Goal: Task Accomplishment & Management: Manage account settings

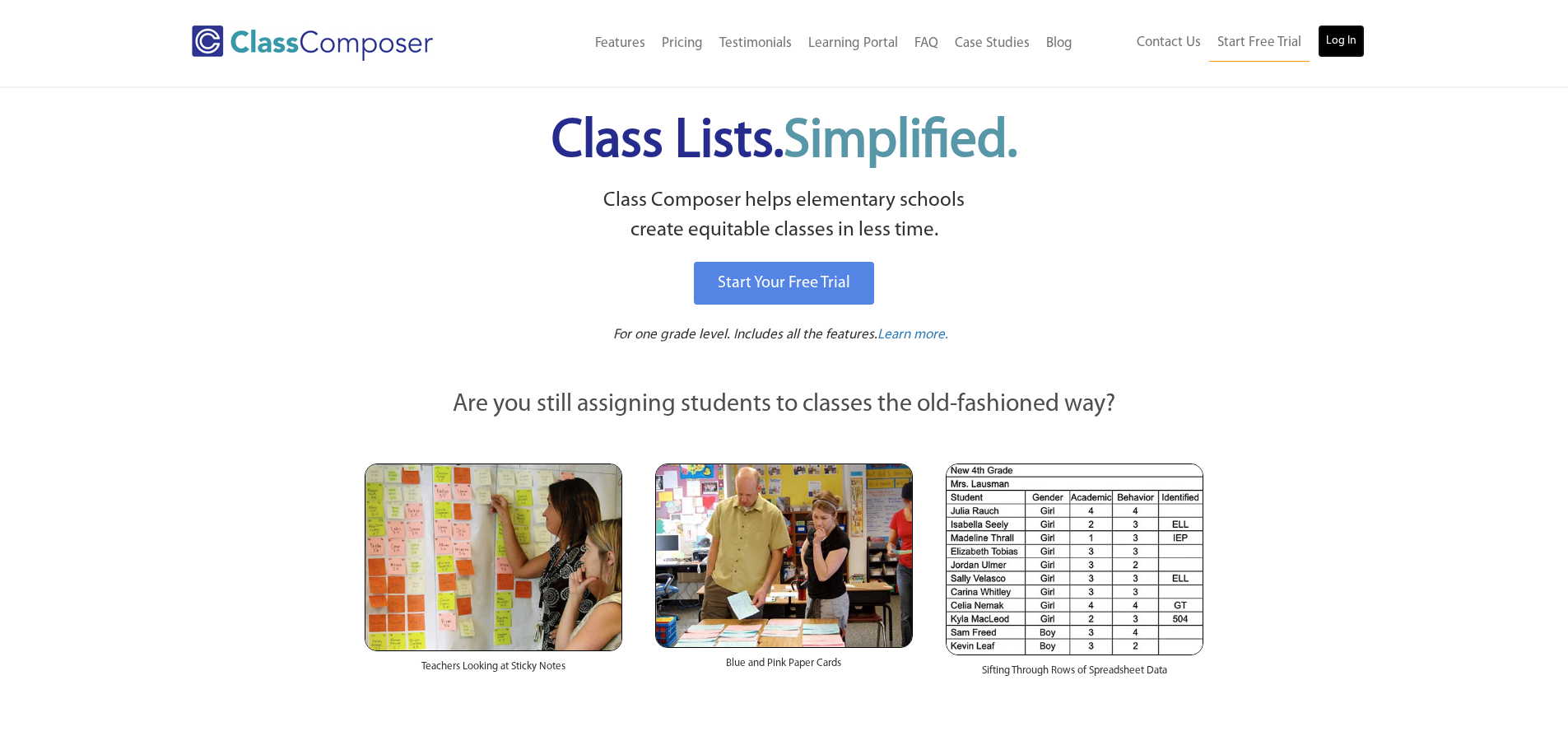
click at [1342, 39] on link "Log In" at bounding box center [1341, 41] width 47 height 33
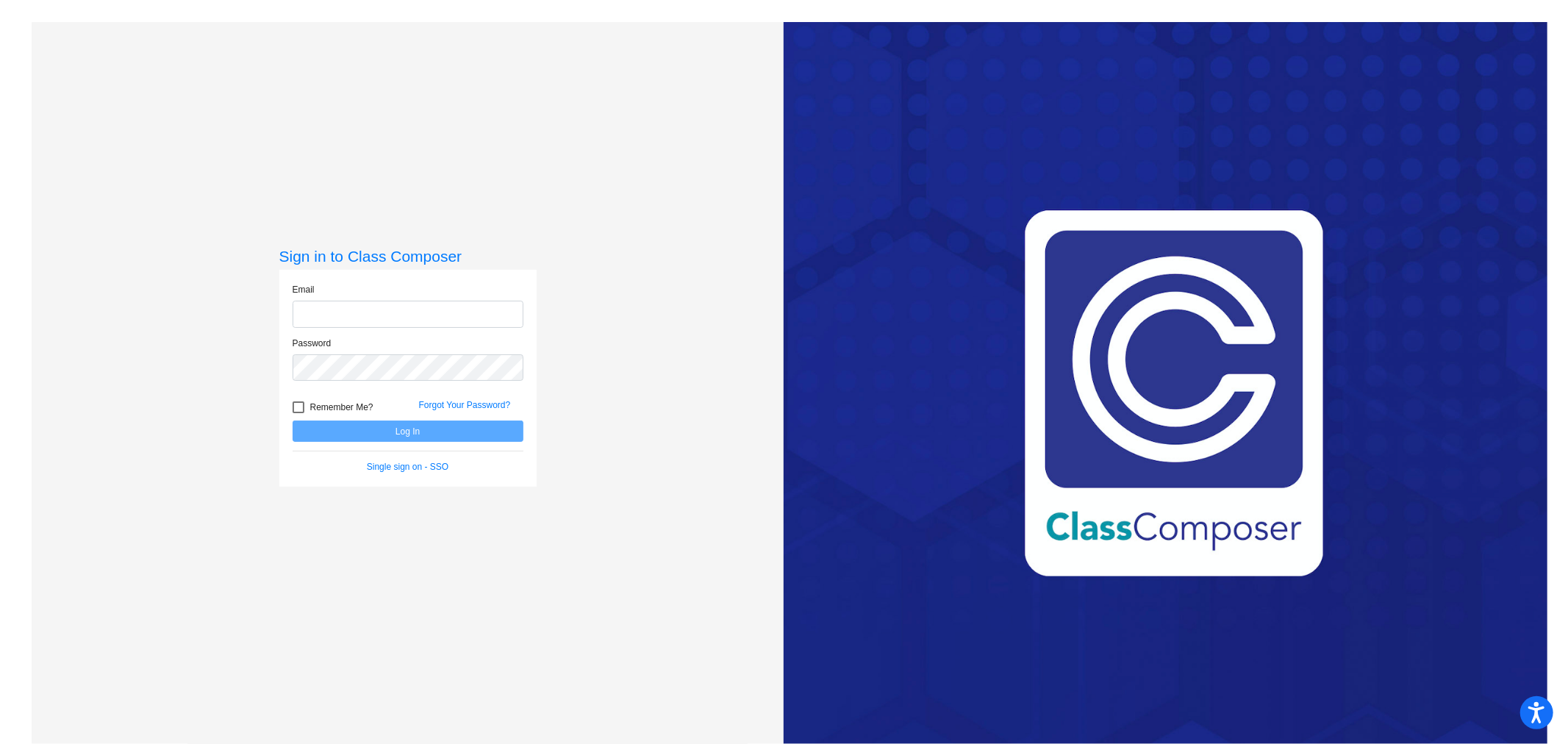
type input "[EMAIL_ADDRESS][DOMAIN_NAME]"
click at [429, 432] on button "Log In" at bounding box center [408, 431] width 231 height 21
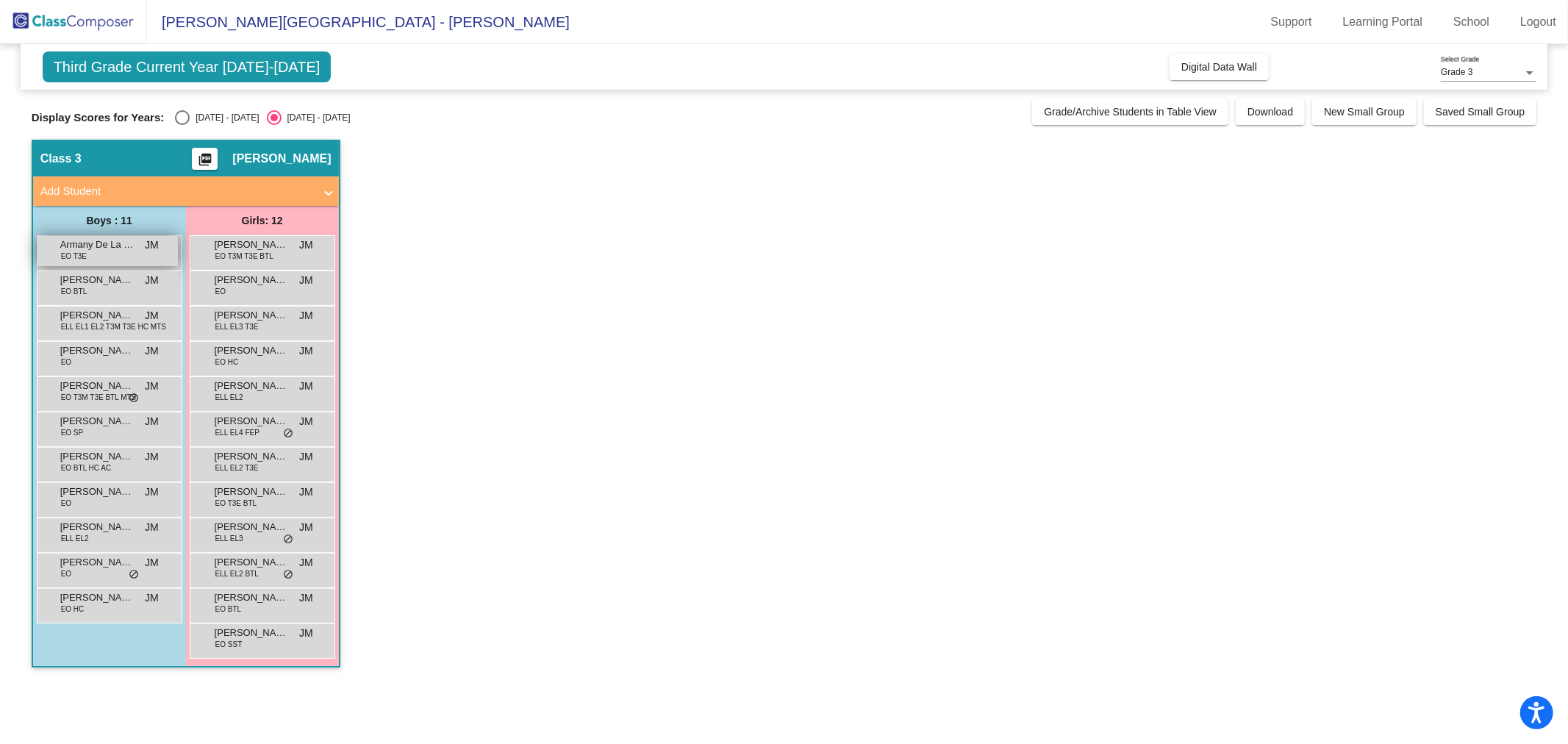
click at [79, 249] on span "Armany De La Rosa" at bounding box center [96, 245] width 73 height 15
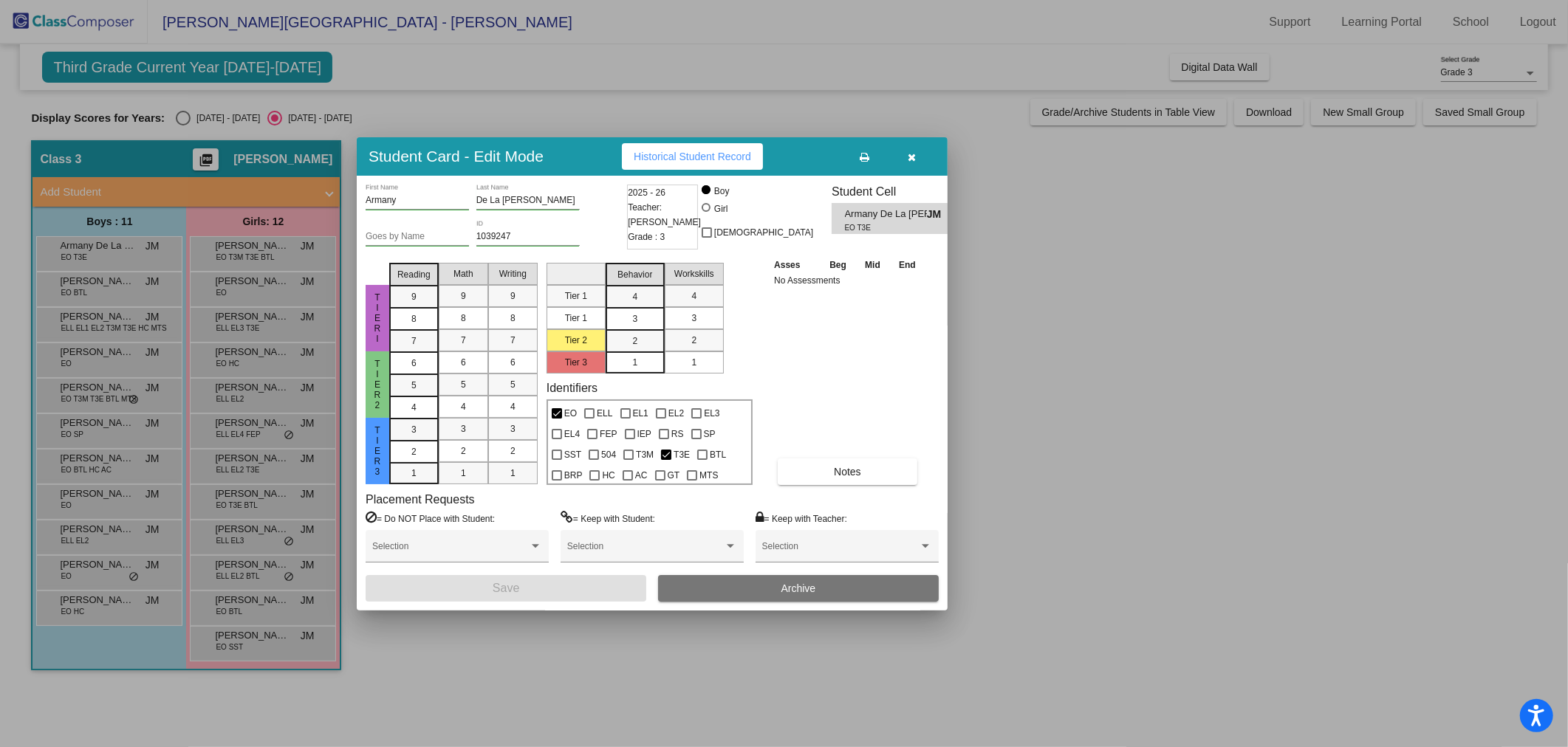
click at [905, 150] on button "button" at bounding box center [912, 157] width 48 height 27
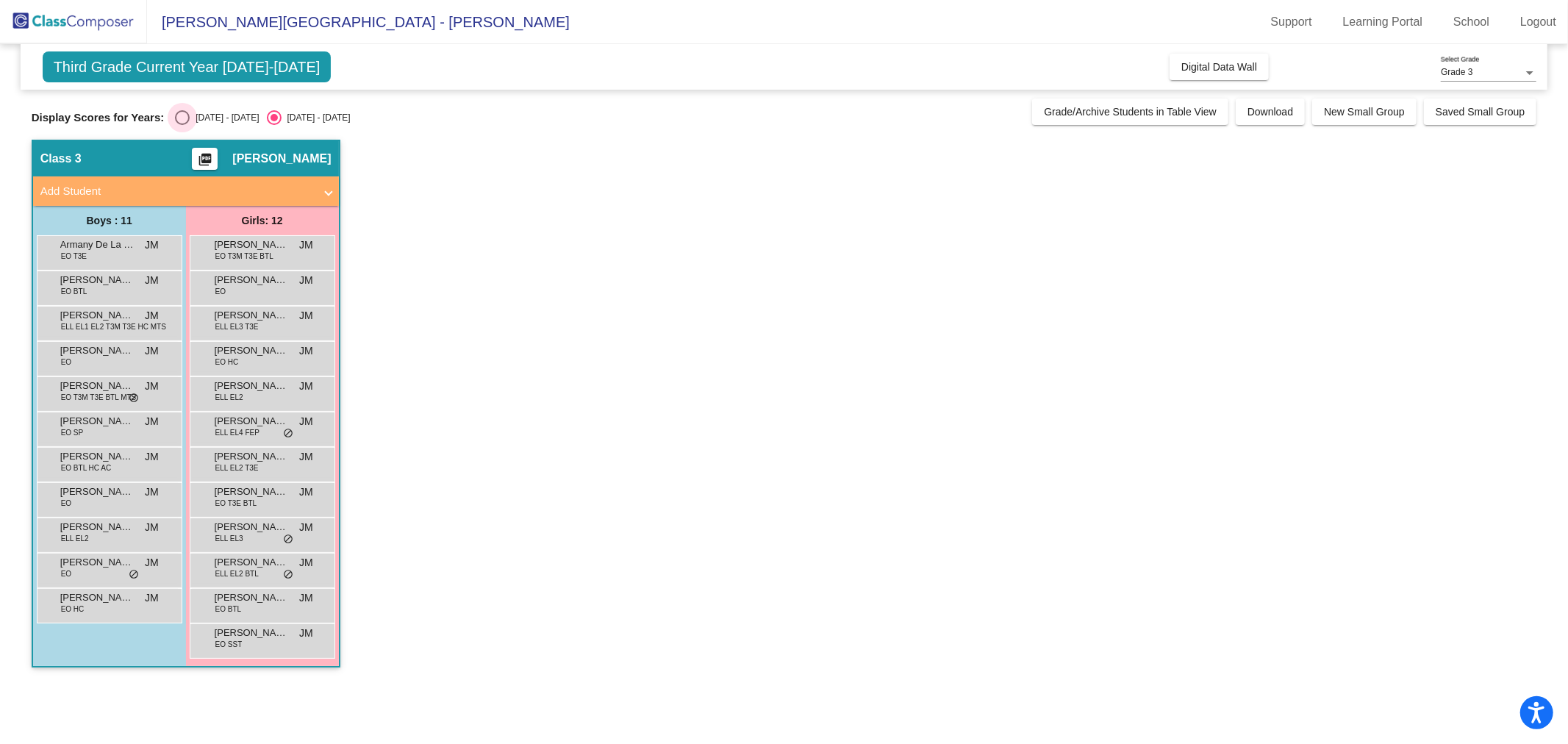
click at [182, 115] on div "Select an option" at bounding box center [182, 118] width 15 height 15
click at [182, 125] on input "2024 - 2025" at bounding box center [182, 125] width 1 height 1
radio input "true"
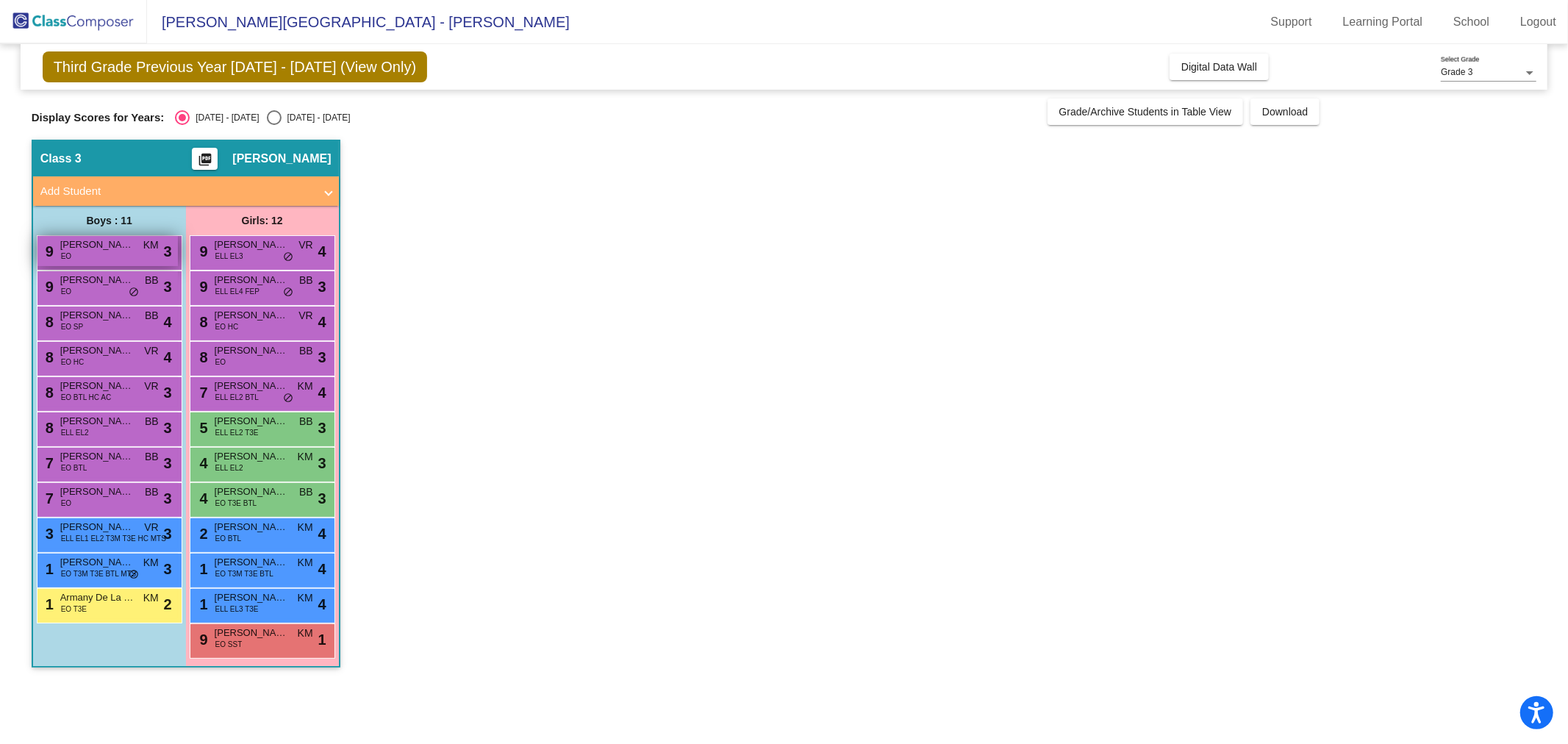
click at [107, 258] on div "9 Jeremiah Vanegas EO KM lock do_not_disturb_alt 3" at bounding box center [107, 251] width 141 height 30
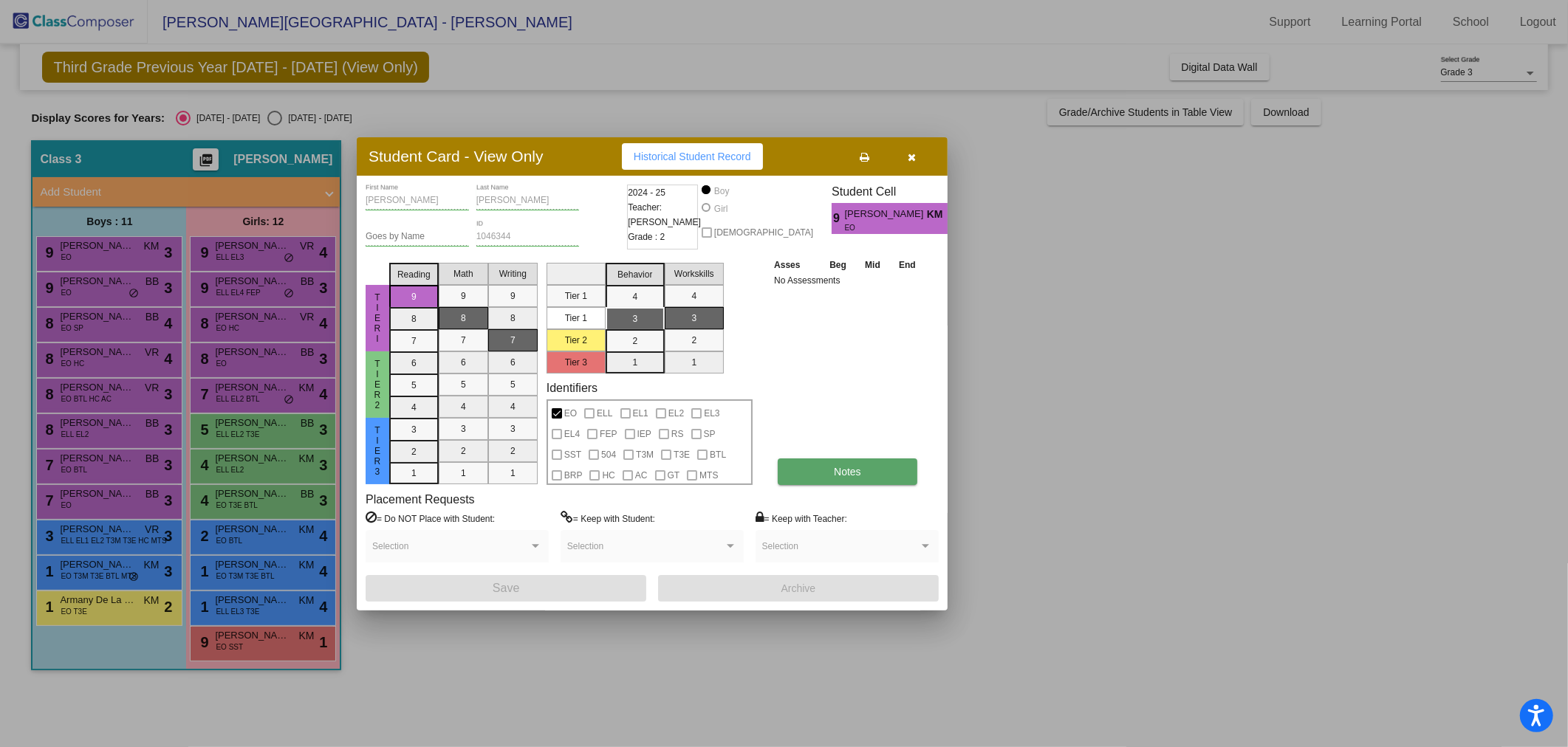
click at [826, 465] on button "Notes" at bounding box center [847, 472] width 140 height 27
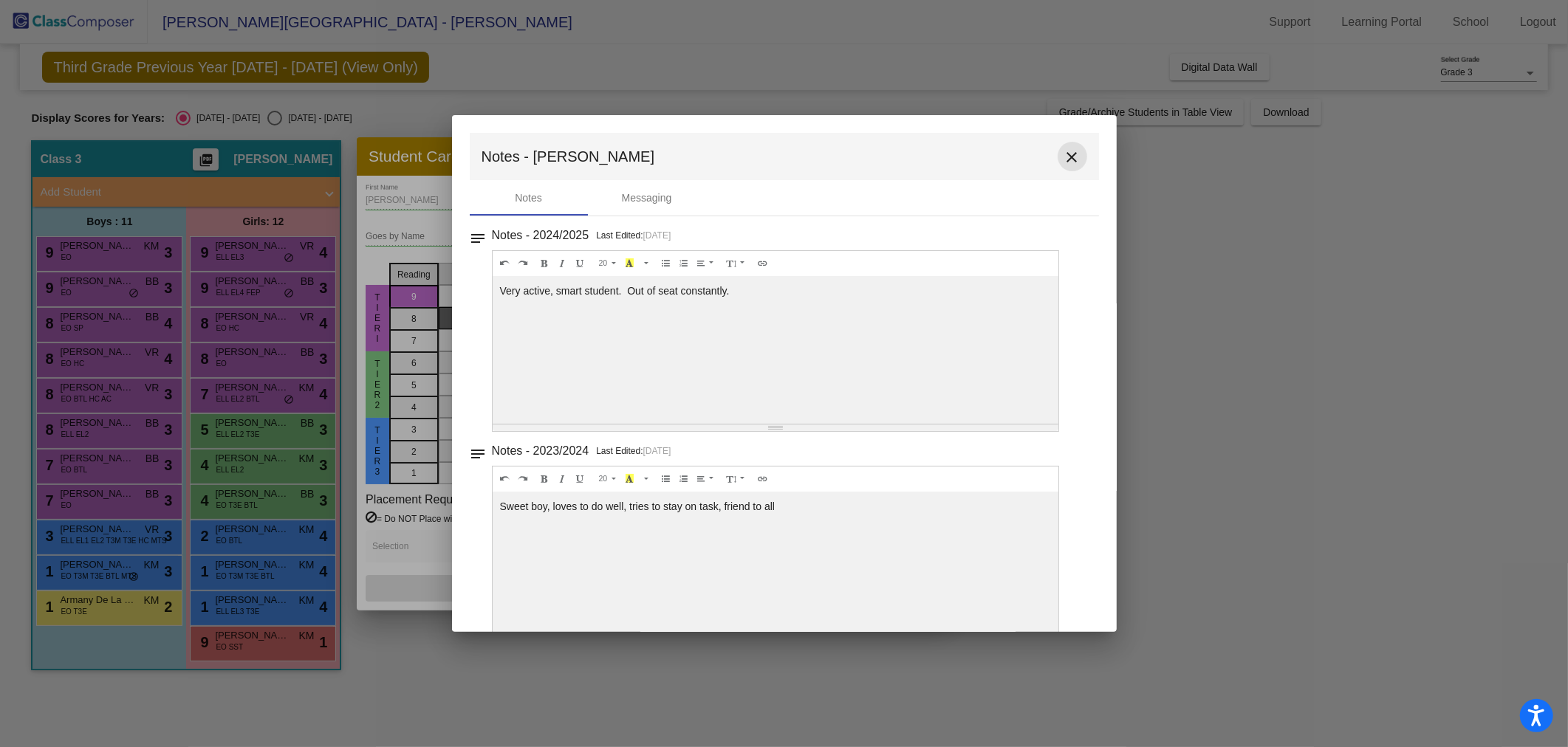
click at [1067, 155] on mat-icon "close" at bounding box center [1072, 157] width 17 height 17
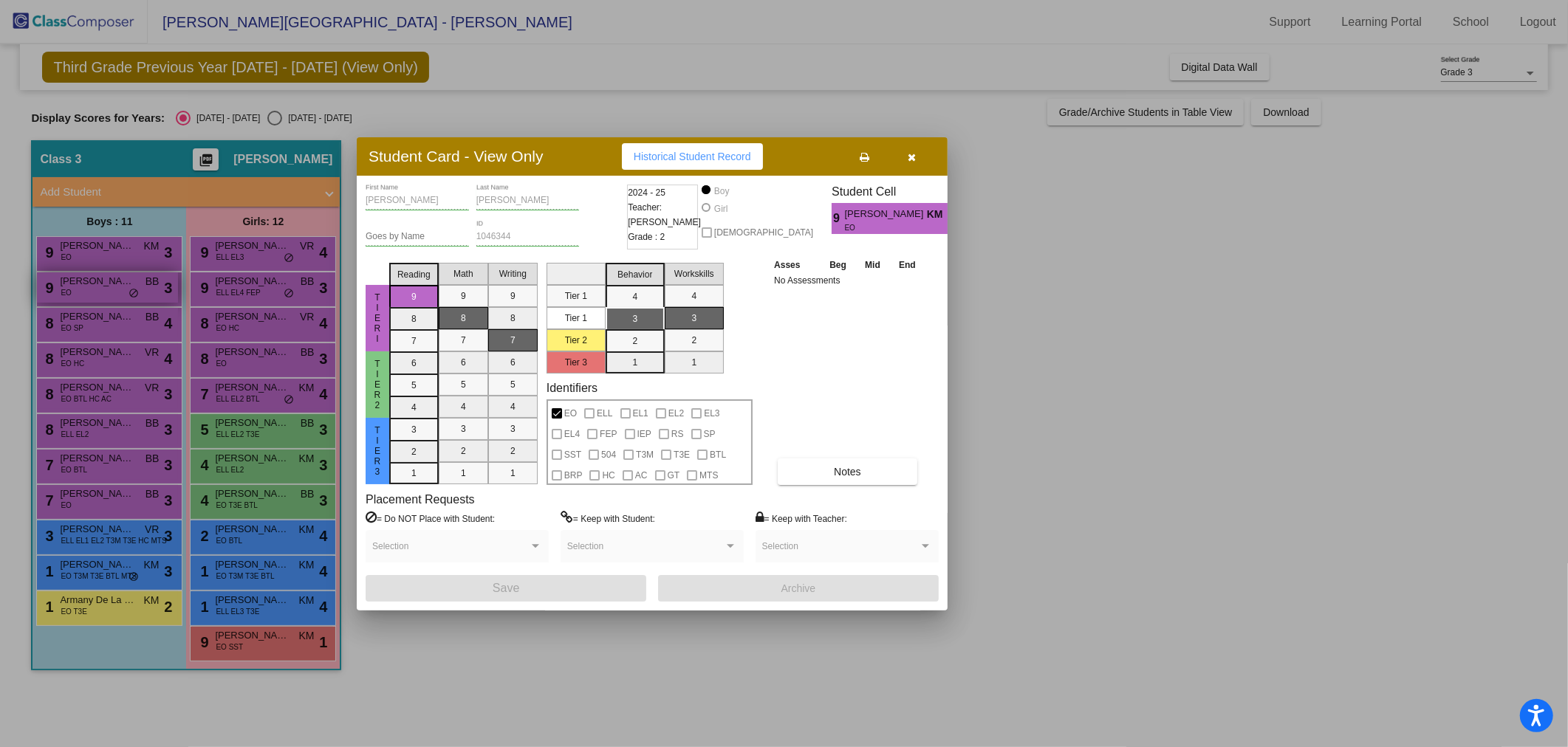
click at [90, 286] on div at bounding box center [784, 374] width 1568 height 747
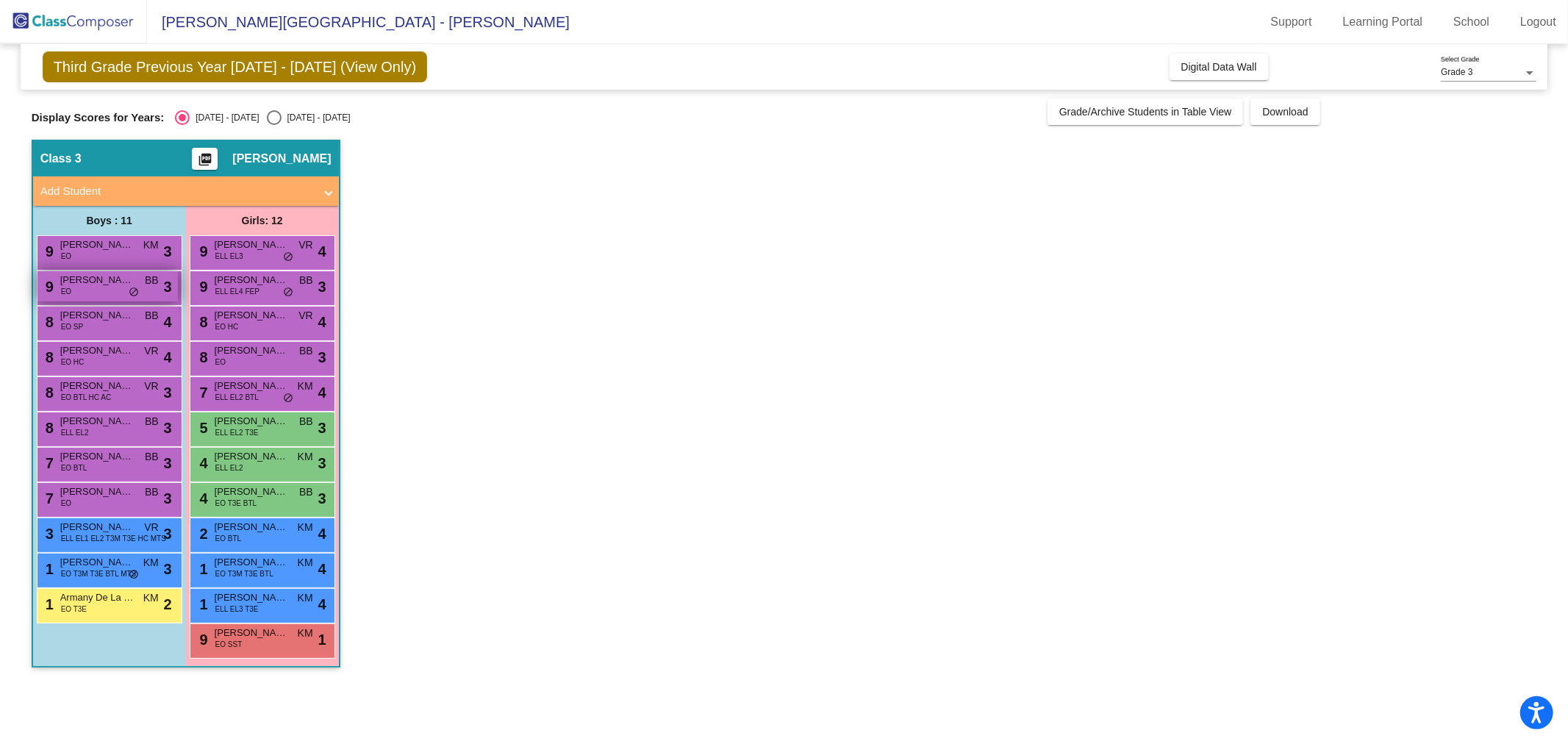
click at [91, 285] on span "Rafael Torres" at bounding box center [96, 280] width 73 height 15
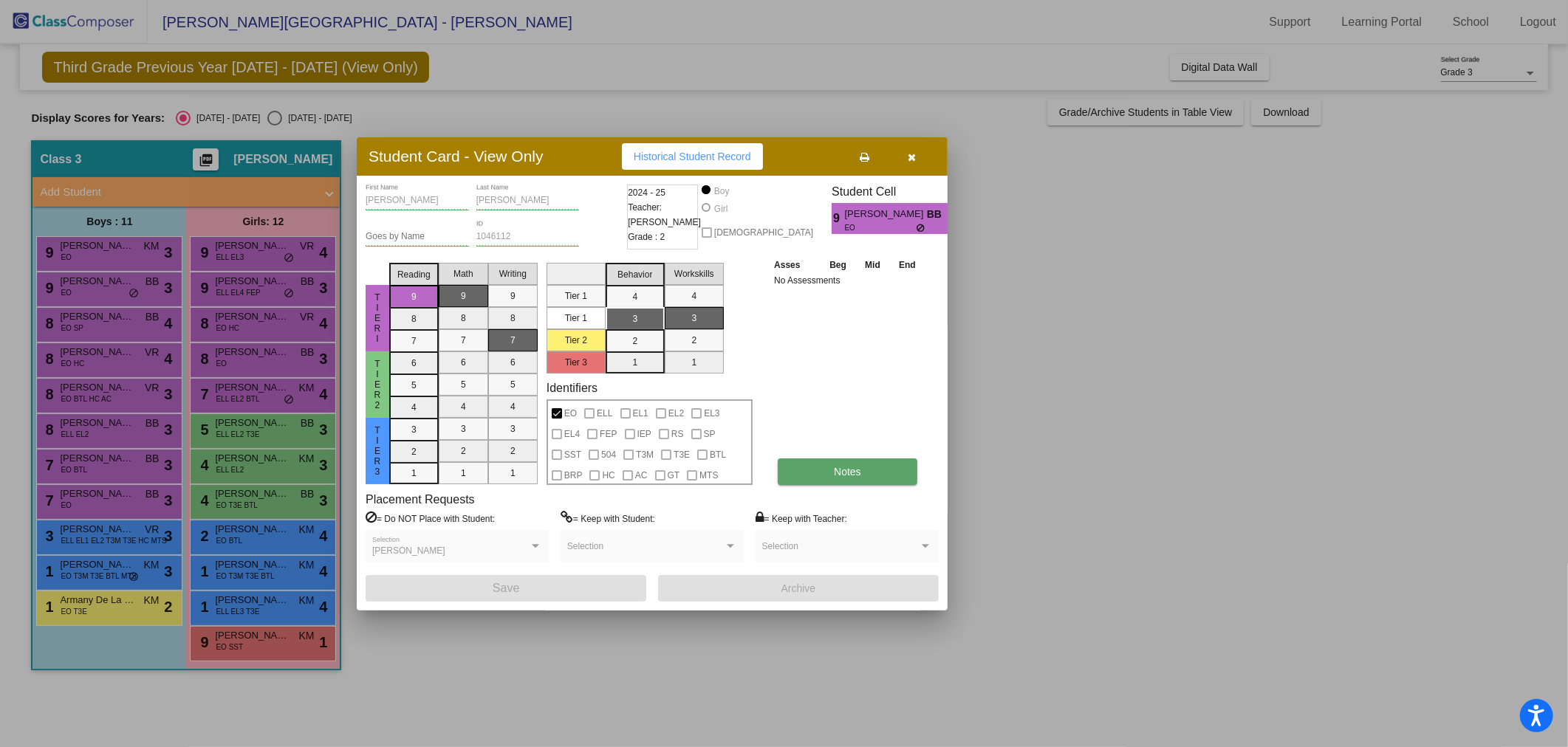
click at [868, 465] on button "Notes" at bounding box center [847, 472] width 140 height 27
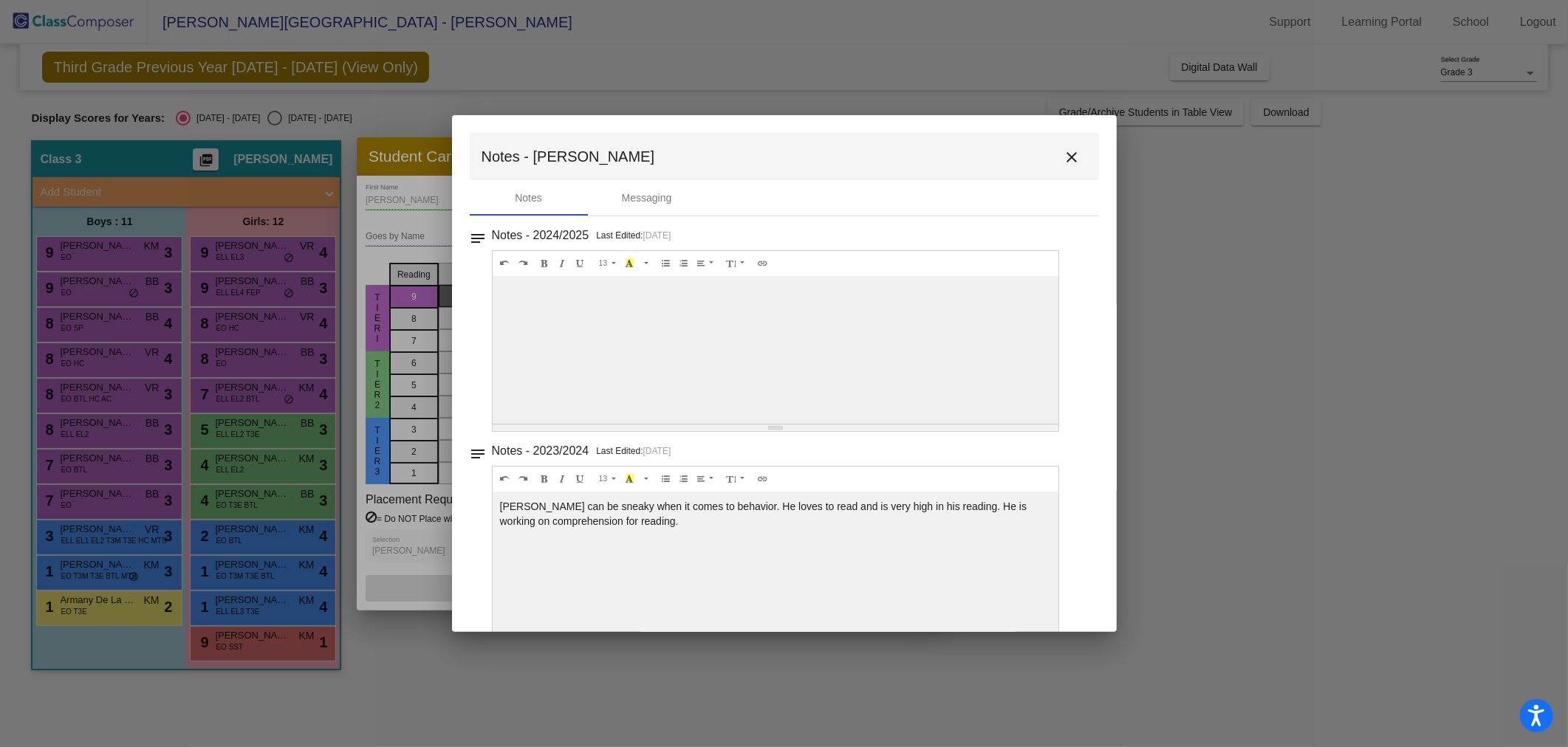
click at [1068, 155] on mat-icon "close" at bounding box center [1072, 157] width 17 height 17
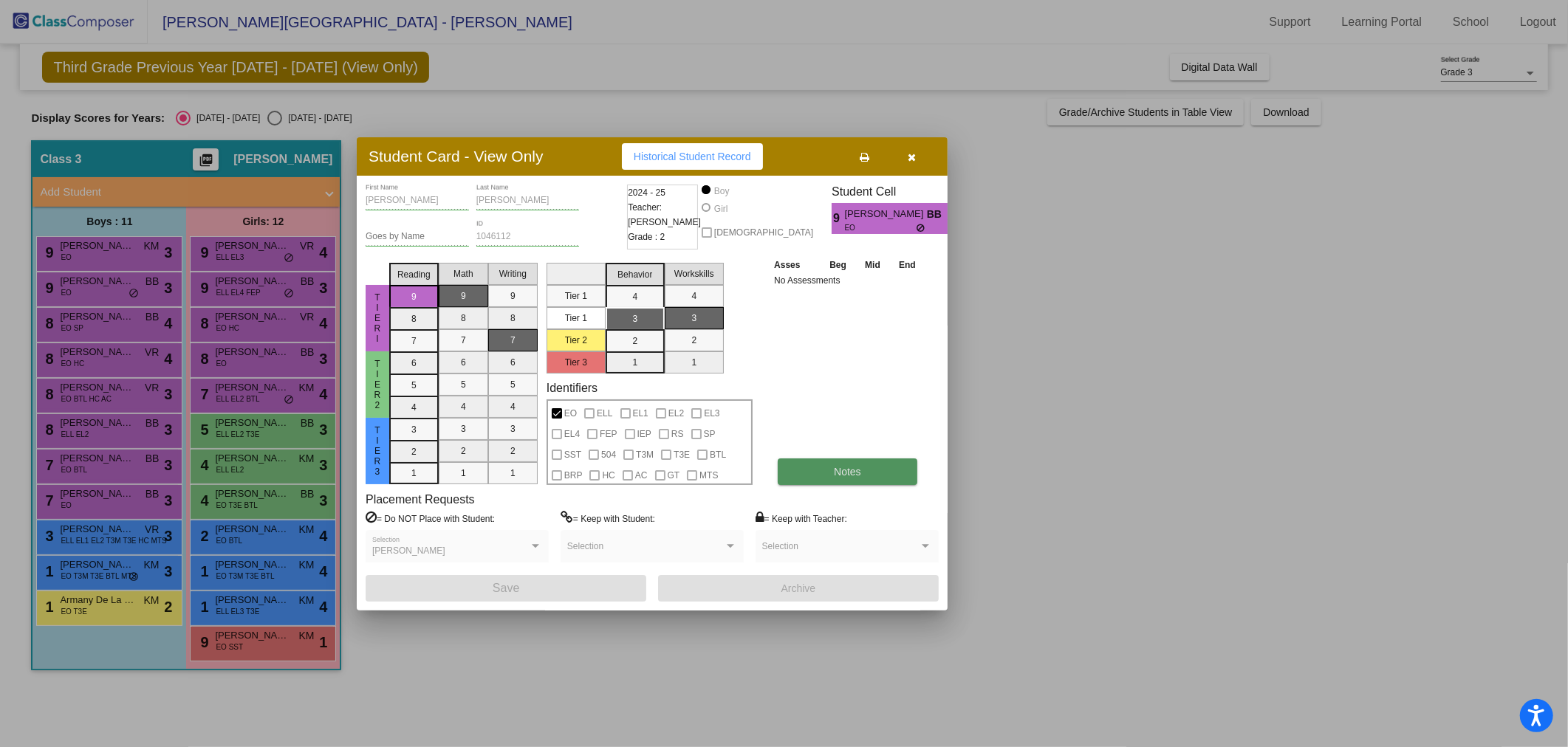
click at [808, 476] on button "Notes" at bounding box center [847, 472] width 140 height 27
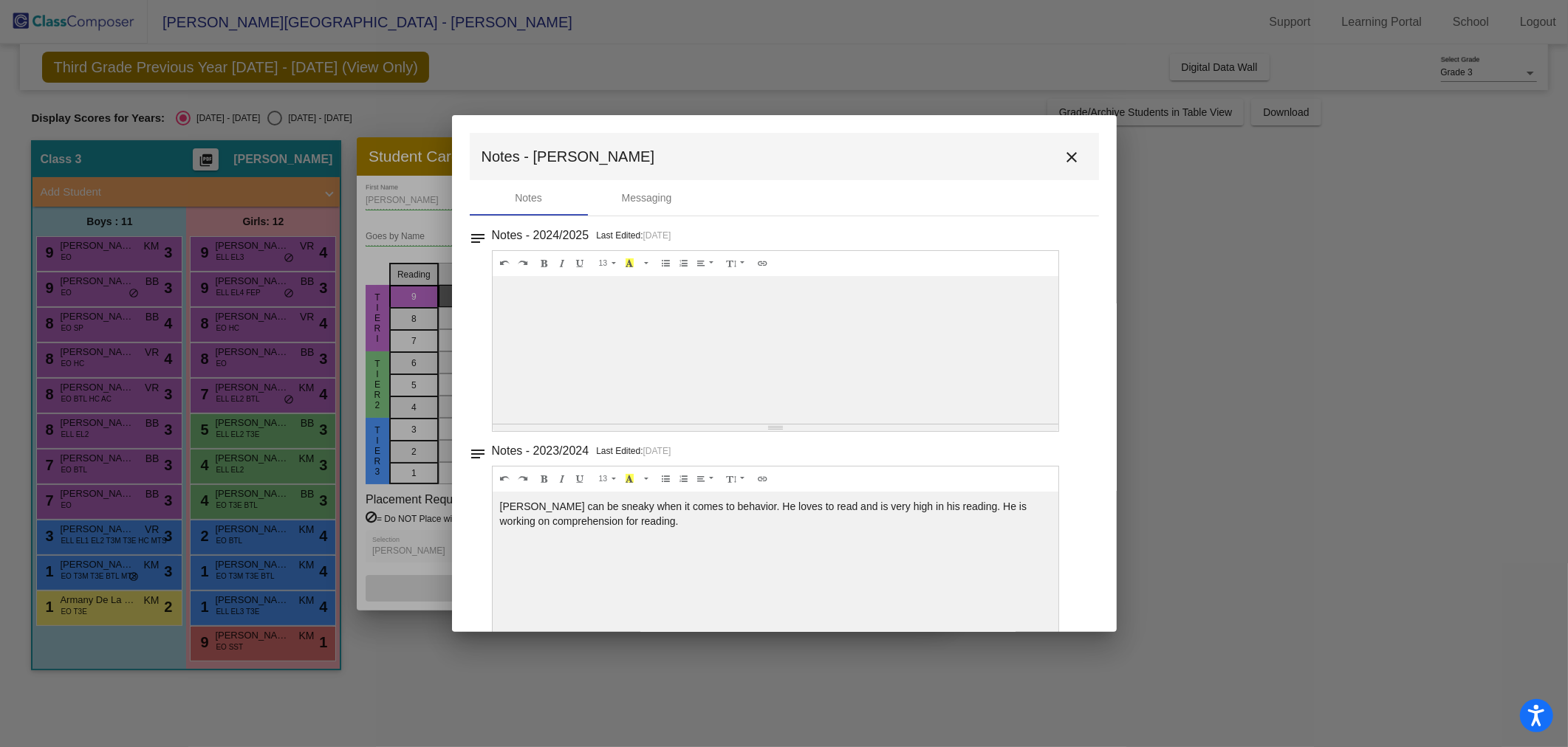
click at [1068, 155] on mat-icon "close" at bounding box center [1072, 157] width 17 height 17
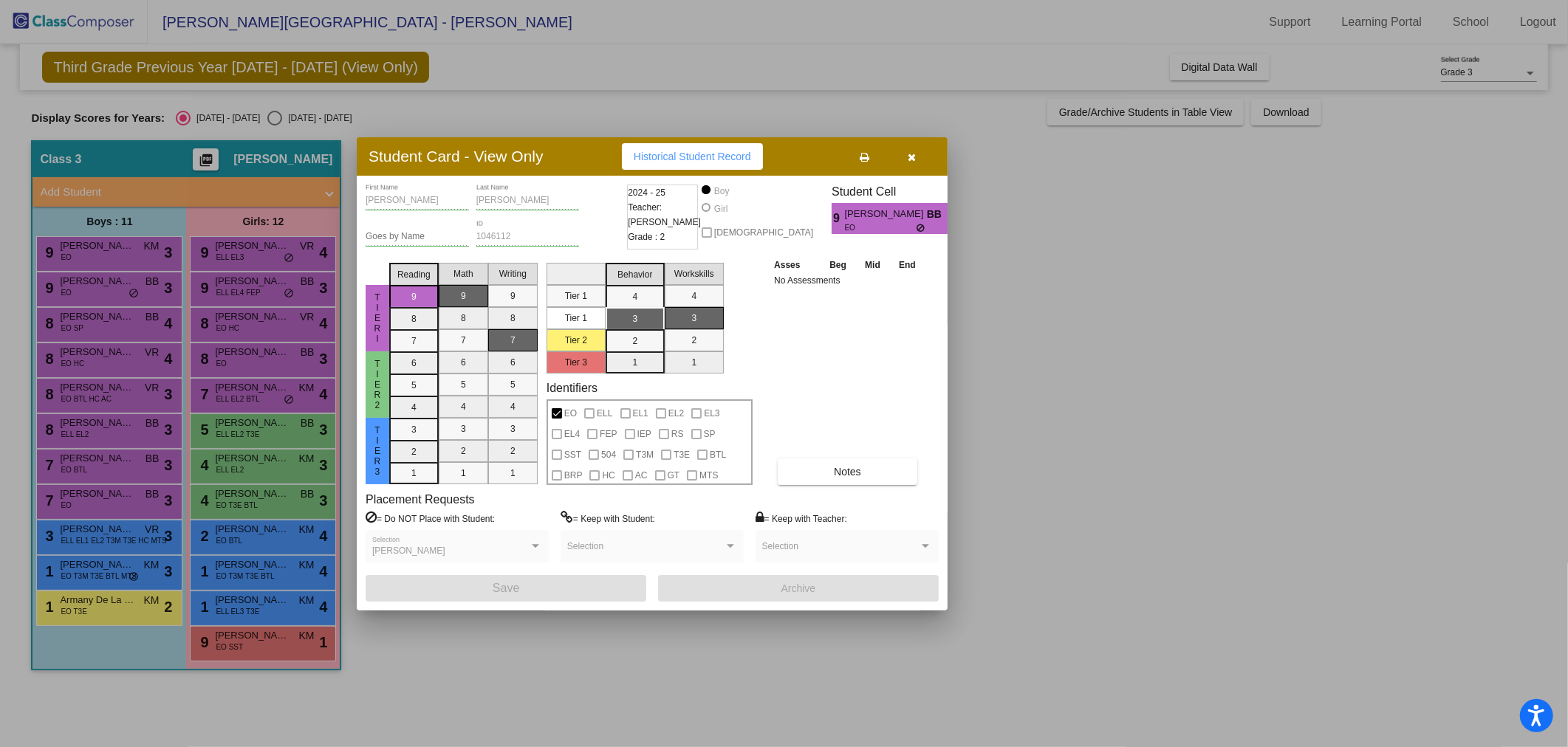
click at [70, 325] on div at bounding box center [784, 374] width 1568 height 747
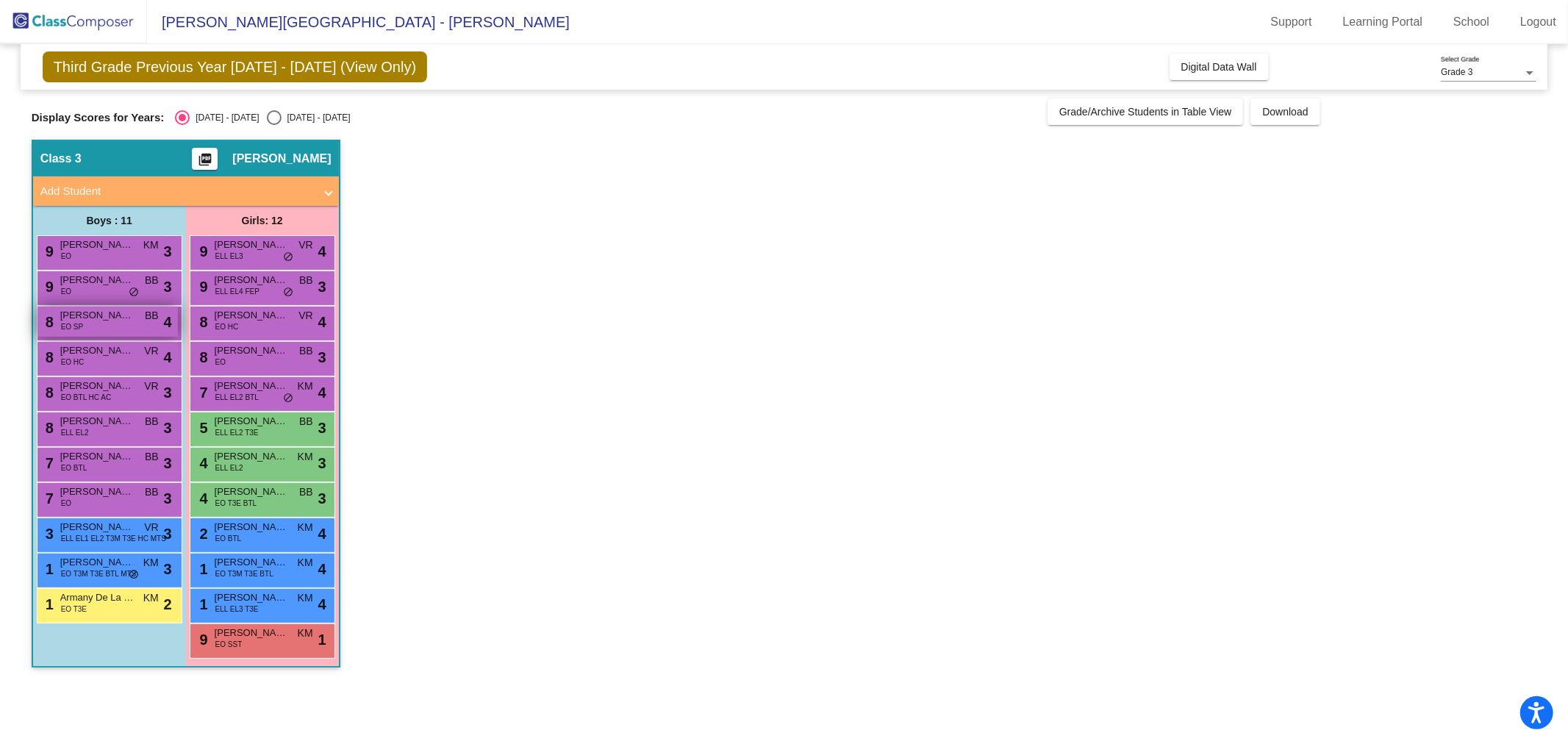
click at [69, 318] on span "Khalid Chairez" at bounding box center [96, 315] width 73 height 15
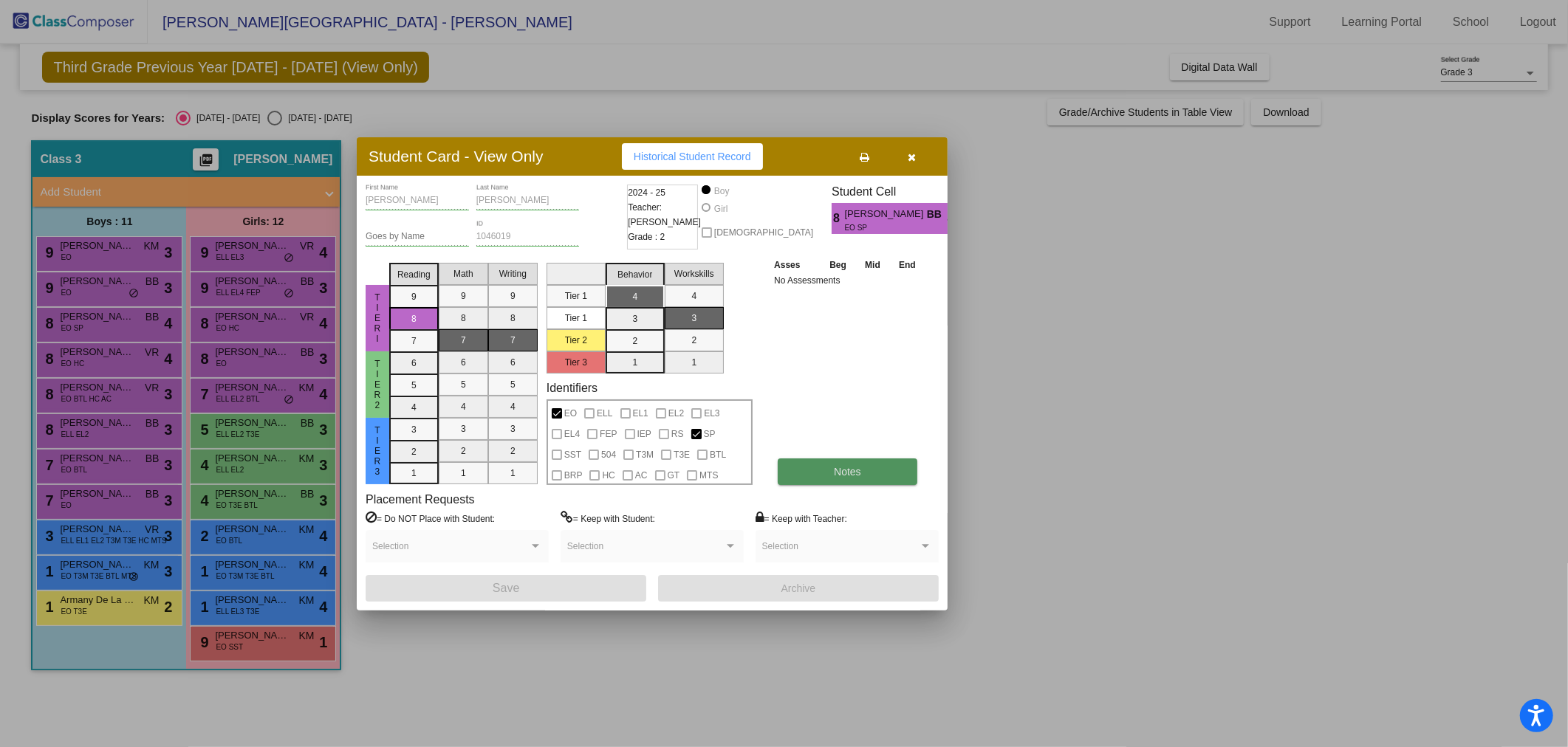
click at [884, 468] on button "Notes" at bounding box center [847, 472] width 140 height 27
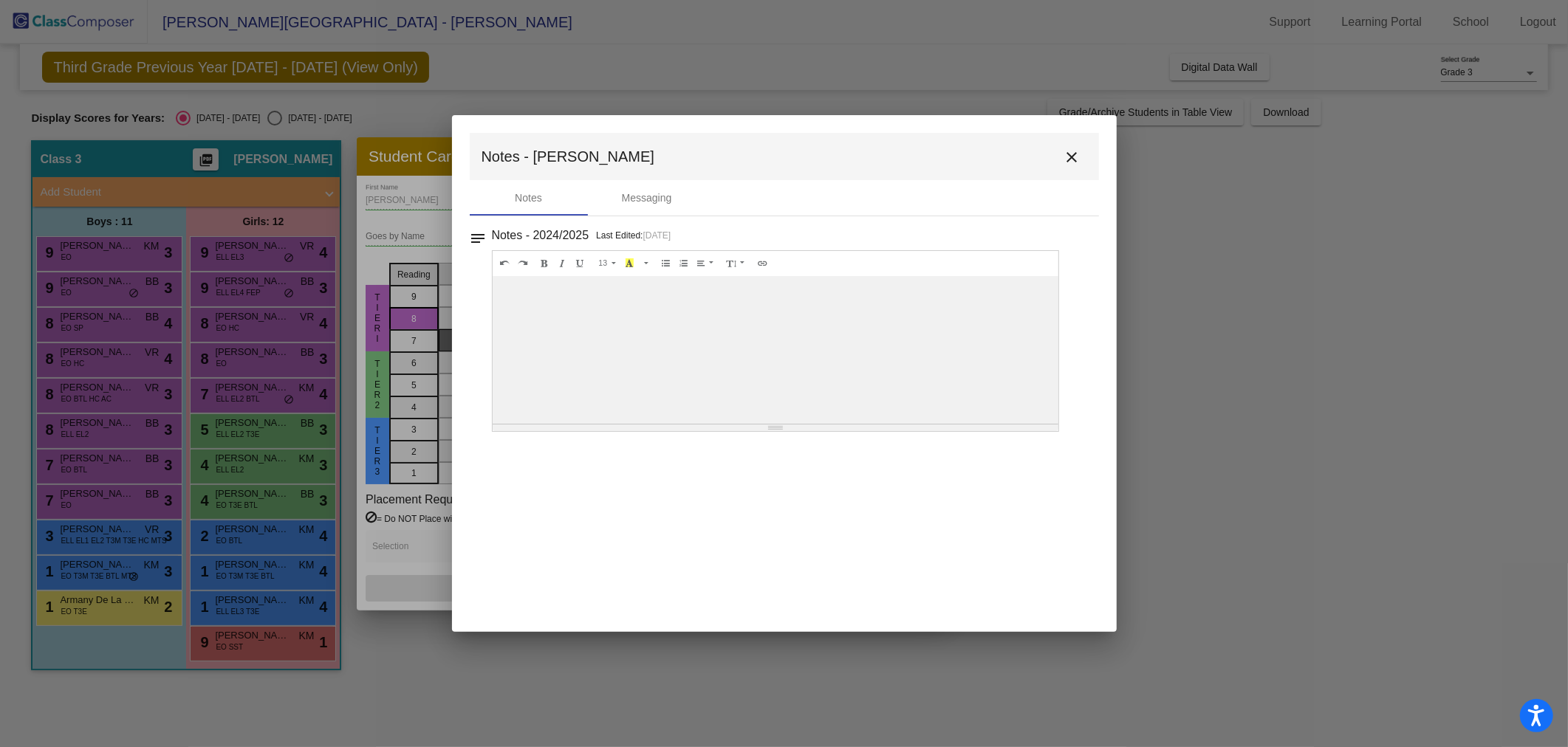
click at [1075, 154] on mat-icon "close" at bounding box center [1072, 157] width 17 height 17
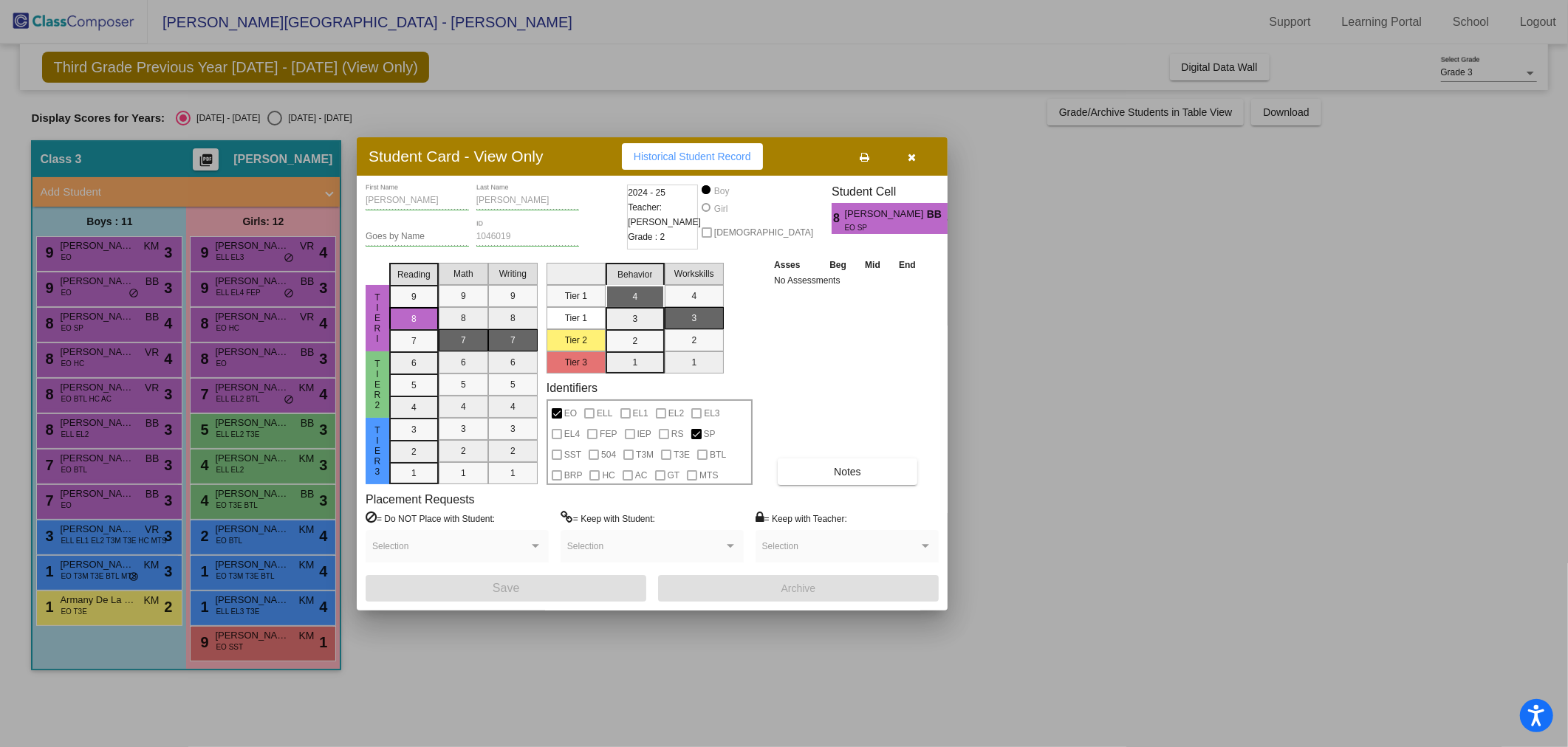
click at [71, 366] on div at bounding box center [784, 374] width 1568 height 747
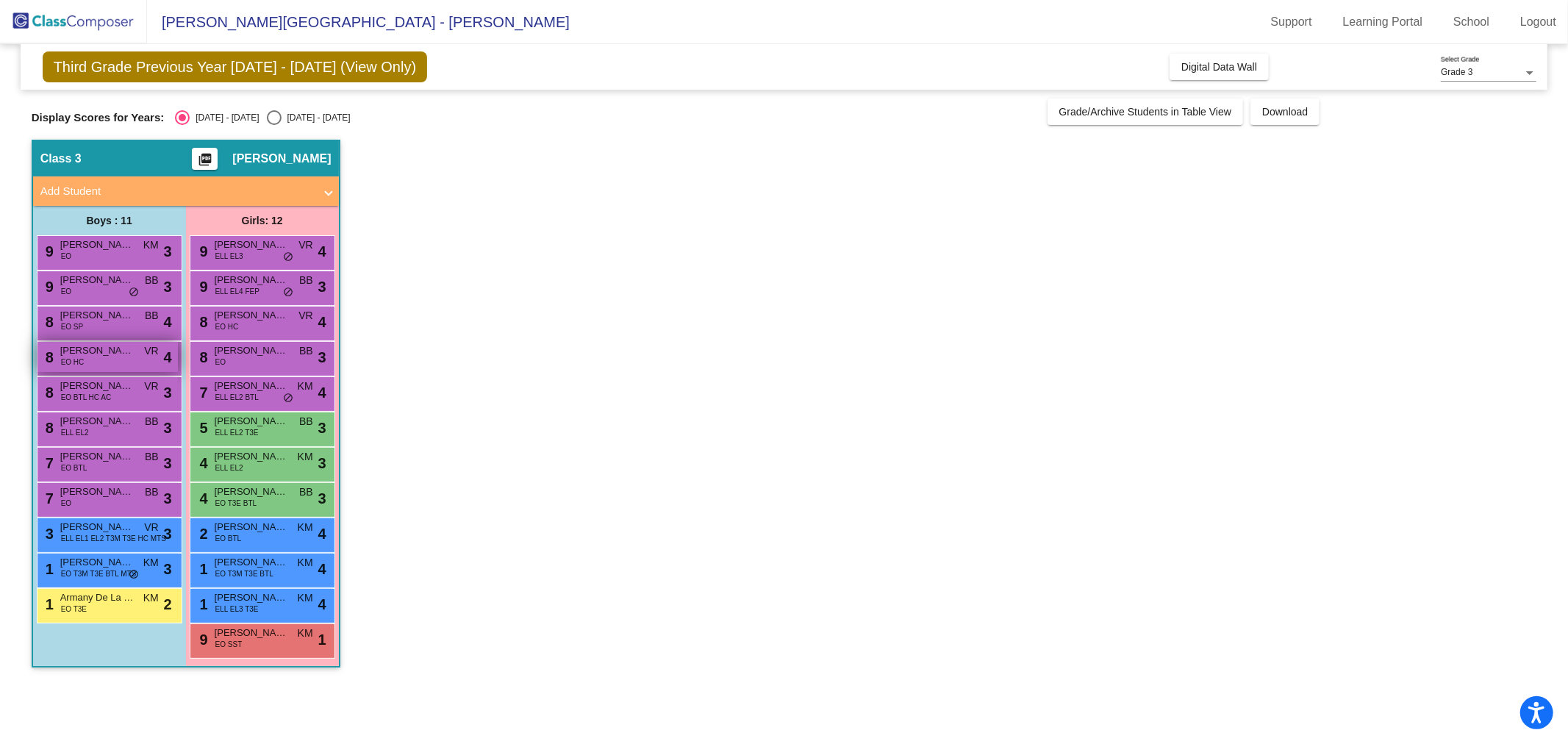
click at [71, 363] on span "EO HC" at bounding box center [73, 363] width 24 height 11
